Goal: Task Accomplishment & Management: Complete application form

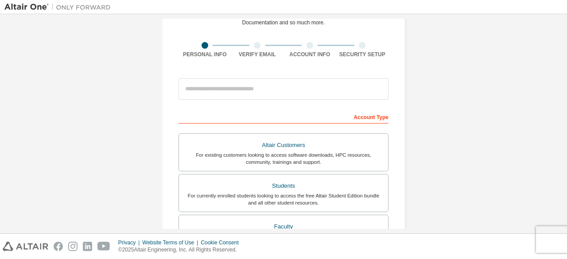
scroll to position [103, 0]
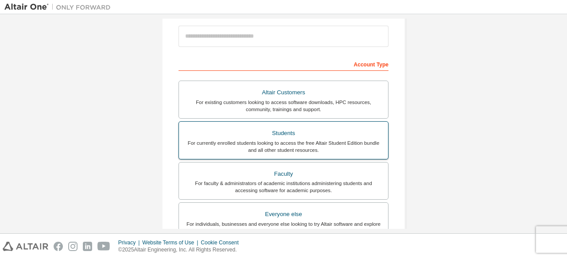
click at [313, 127] on div "Students" at bounding box center [283, 133] width 198 height 12
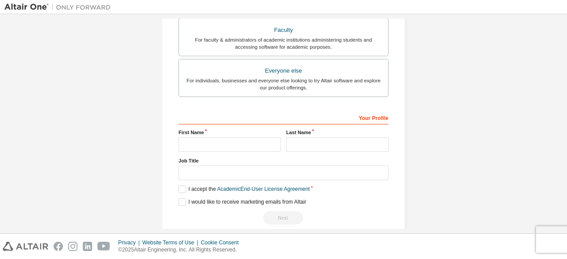
scroll to position [279, 0]
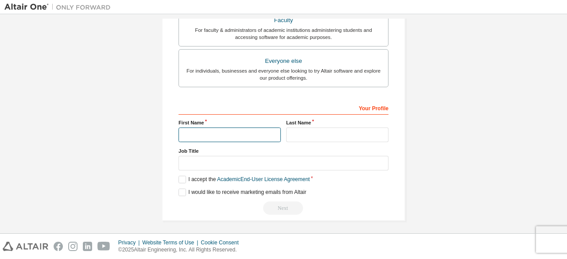
click at [241, 131] on input "text" at bounding box center [229, 134] width 102 height 15
type input "******"
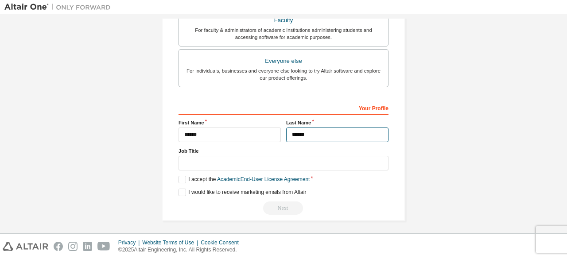
type input "******"
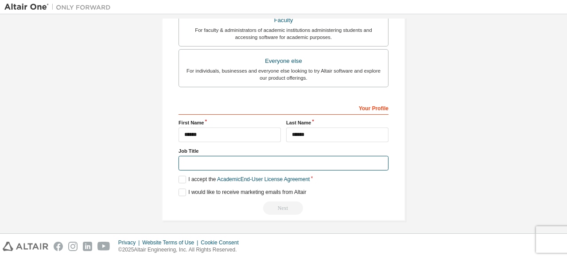
click at [224, 163] on input "text" at bounding box center [283, 163] width 210 height 15
type input "*******"
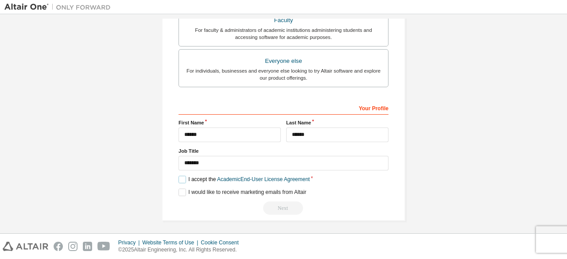
click at [178, 178] on label "I accept the Academic End-User License Agreement" at bounding box center [243, 180] width 131 height 8
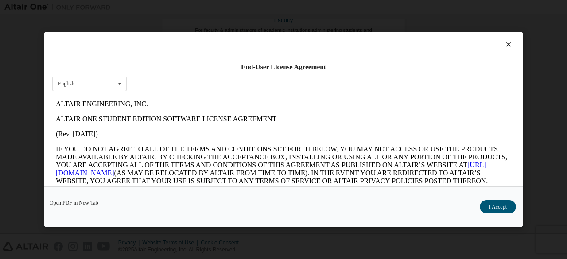
scroll to position [0, 0]
click at [493, 204] on button "I Accept" at bounding box center [497, 206] width 36 height 13
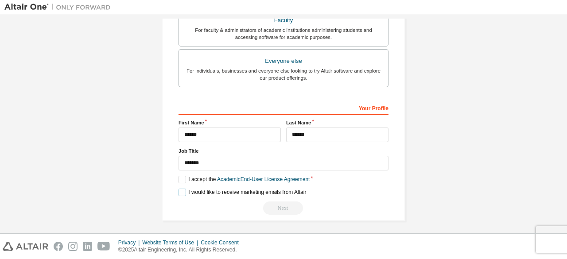
click at [181, 190] on label "I would like to receive marketing emails from Altair" at bounding box center [241, 193] width 127 height 8
click at [279, 209] on div "Next" at bounding box center [283, 207] width 210 height 13
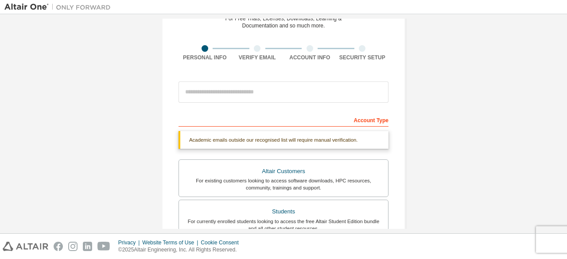
scroll to position [46, 0]
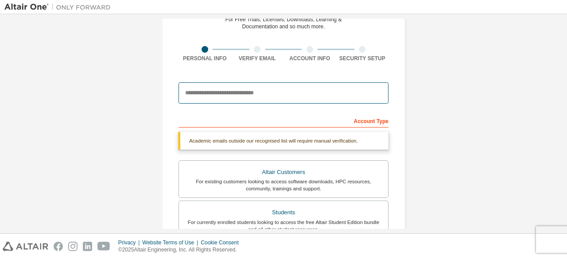
click at [261, 100] on input "email" at bounding box center [283, 92] width 210 height 21
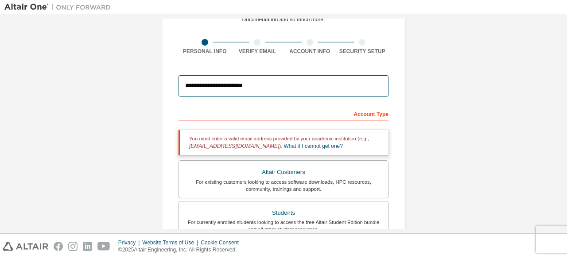
scroll to position [0, 0]
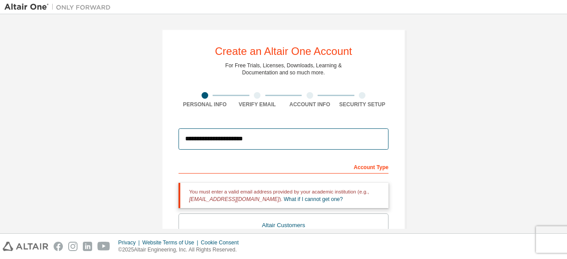
drag, startPoint x: 279, startPoint y: 133, endPoint x: 167, endPoint y: 129, distance: 112.1
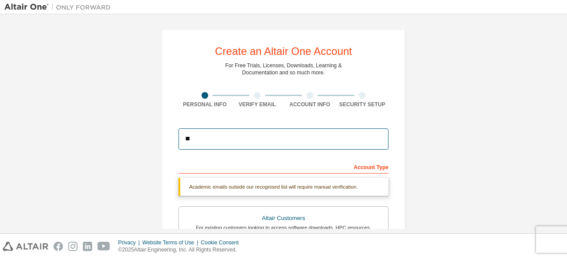
type input "*"
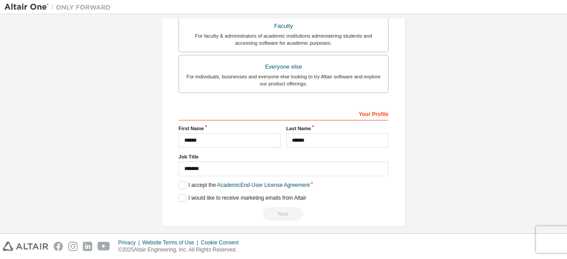
scroll to position [279, 0]
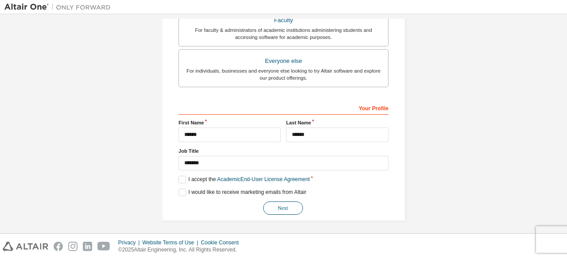
type input "**********"
click at [290, 205] on button "Next" at bounding box center [283, 207] width 40 height 13
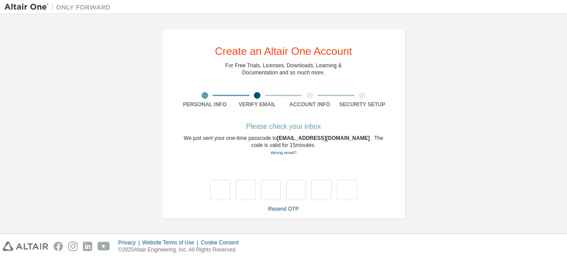
type input "*"
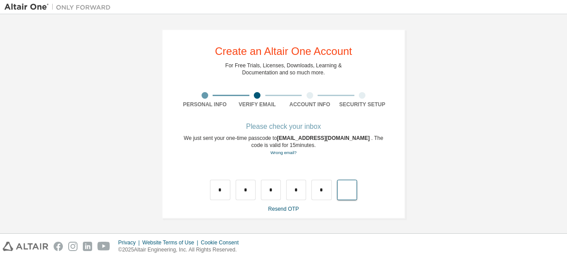
type input "*"
